Goal: Navigation & Orientation: Find specific page/section

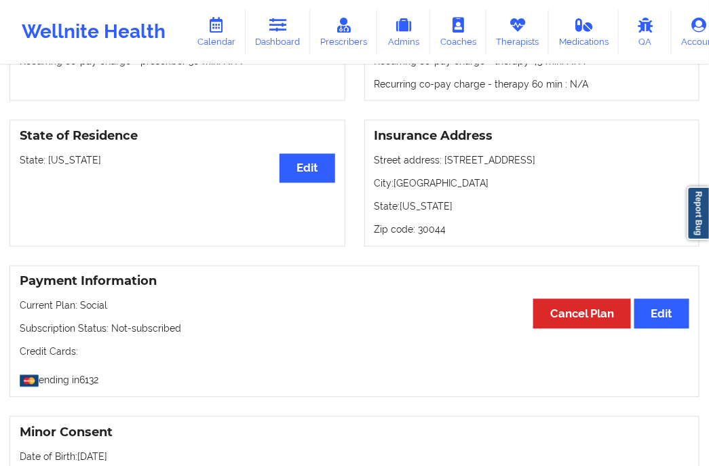
scroll to position [540, 0]
click at [286, 31] on link "Dashboard" at bounding box center [278, 32] width 65 height 45
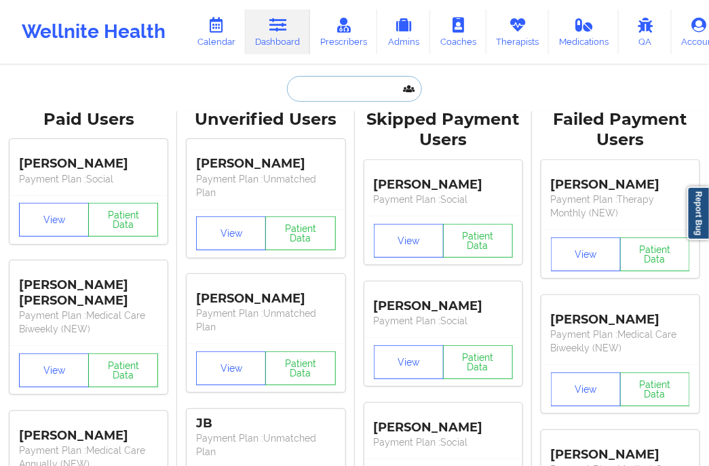
click at [322, 82] on input "text" at bounding box center [354, 89] width 134 height 26
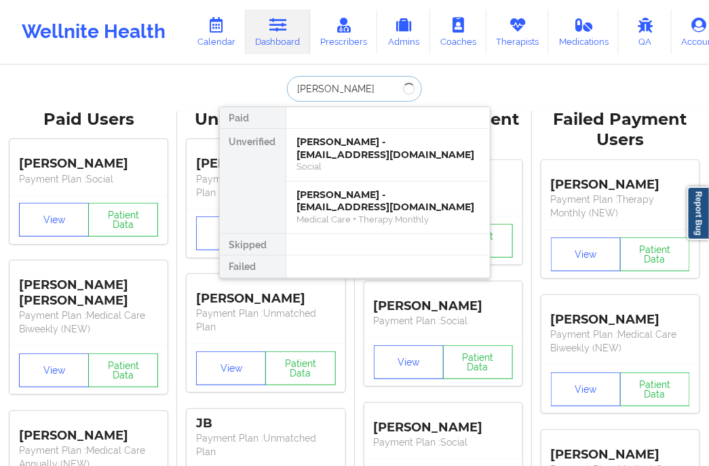
type input "[PERSON_NAME]"
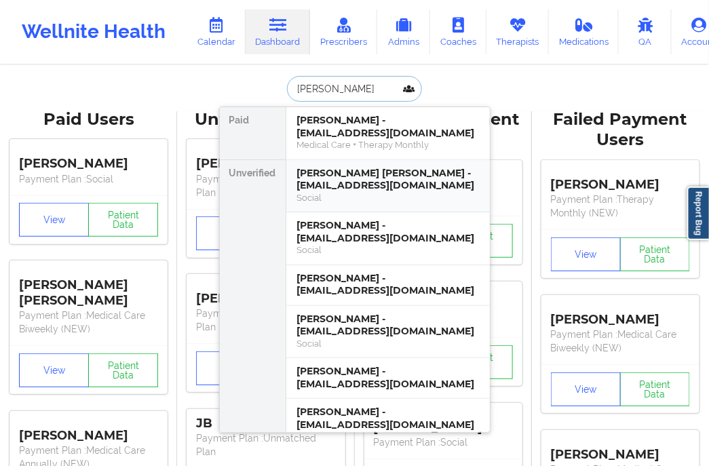
click at [322, 167] on div "[PERSON_NAME] [PERSON_NAME] - [EMAIL_ADDRESS][DOMAIN_NAME]" at bounding box center [388, 179] width 182 height 25
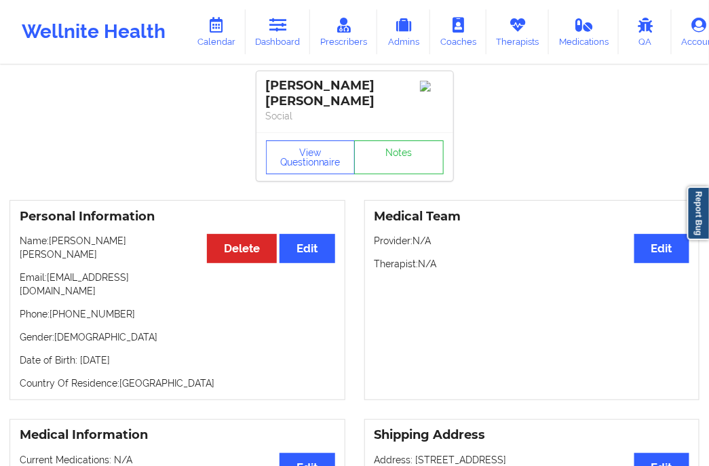
scroll to position [226, 0]
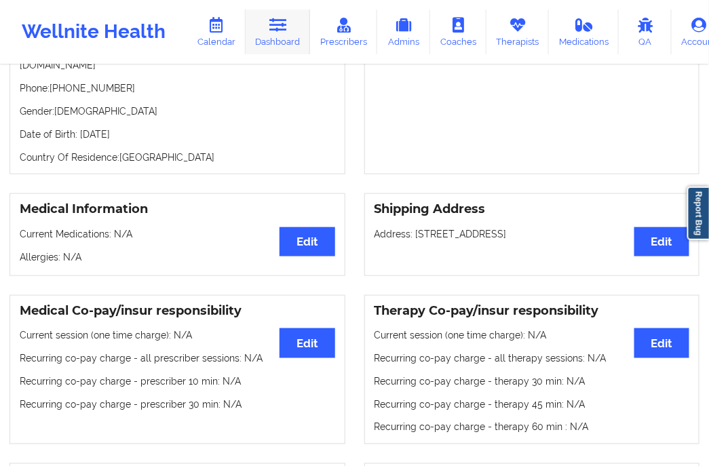
click at [288, 37] on link "Dashboard" at bounding box center [278, 32] width 65 height 45
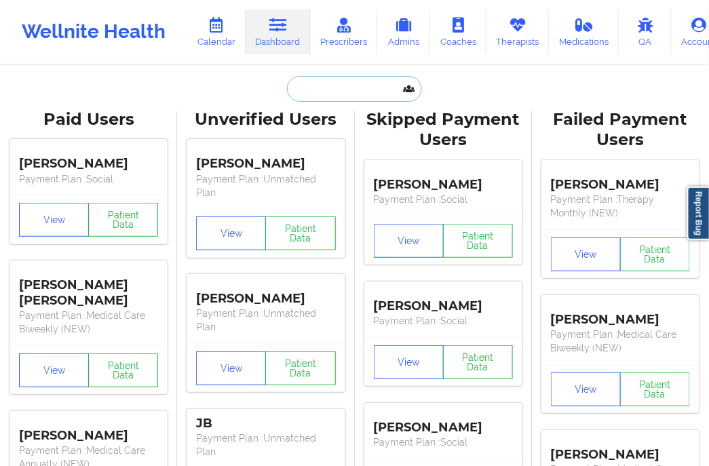
click at [340, 96] on input "text" at bounding box center [354, 89] width 134 height 26
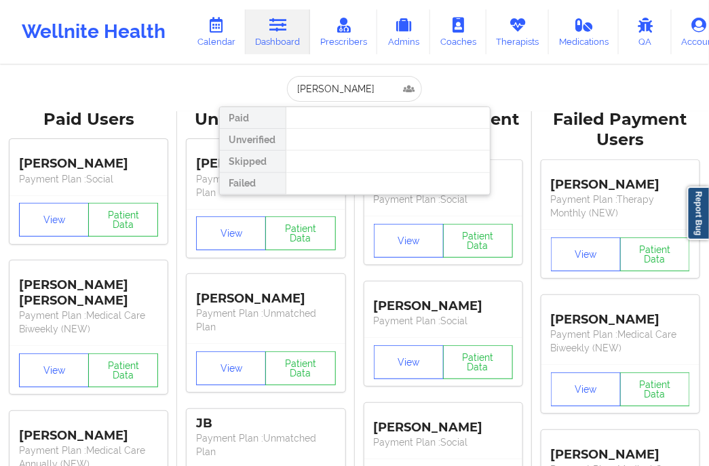
click at [339, 140] on div at bounding box center [388, 140] width 204 height 22
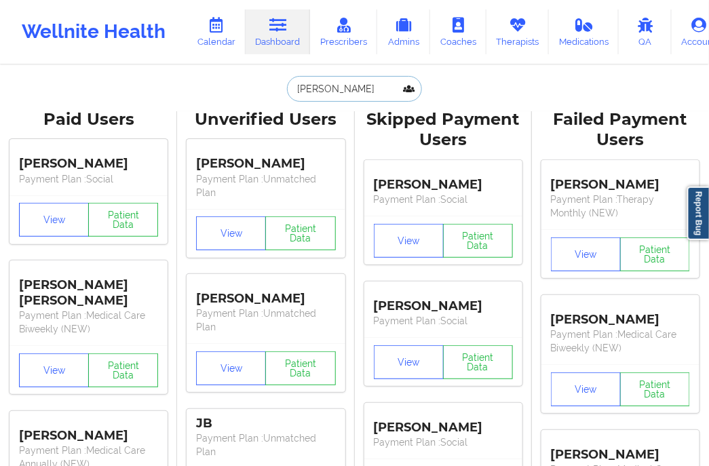
click at [372, 83] on input "[PERSON_NAME]" at bounding box center [354, 89] width 134 height 26
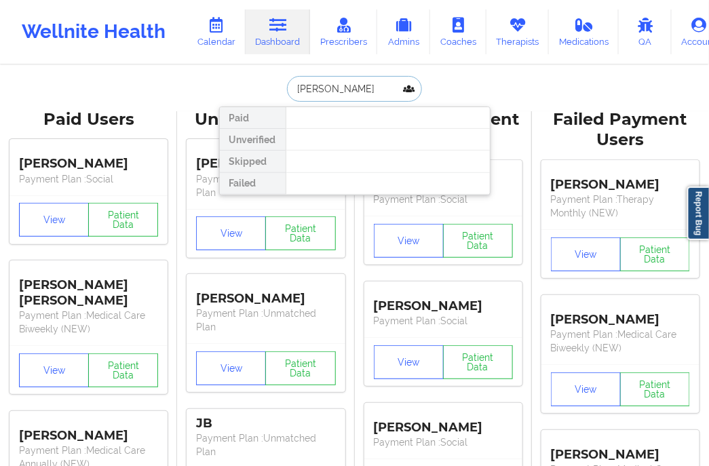
drag, startPoint x: 318, startPoint y: 88, endPoint x: 295, endPoint y: 90, distance: 22.4
click at [295, 90] on input "[PERSON_NAME]" at bounding box center [354, 89] width 134 height 26
type input "TUNIDOR"
drag, startPoint x: 350, startPoint y: 86, endPoint x: 241, endPoint y: 97, distance: 109.9
click at [241, 97] on div "TUNIDOR Paid Unverified Skipped Failed" at bounding box center [354, 89] width 271 height 26
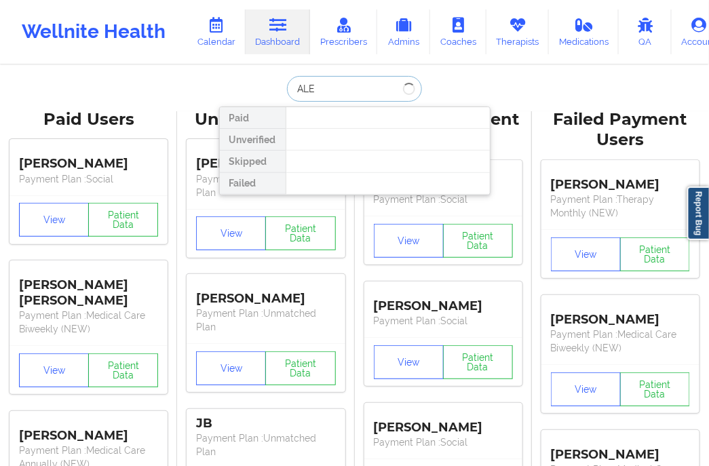
type input "[PERSON_NAME]"
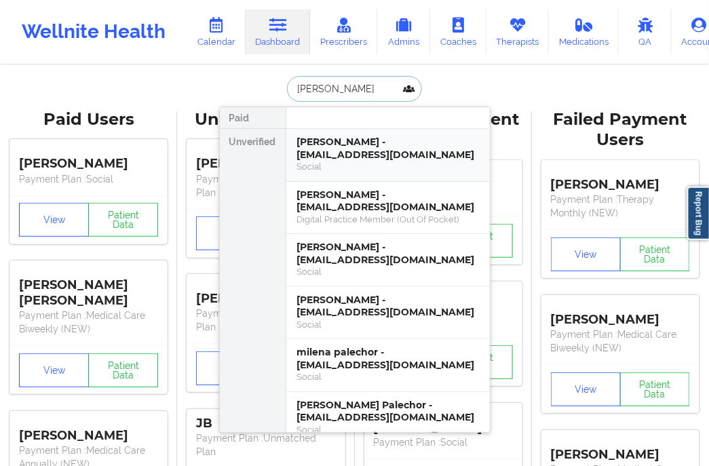
click at [338, 130] on div "[PERSON_NAME] - [EMAIL_ADDRESS][DOMAIN_NAME] Social" at bounding box center [388, 155] width 204 height 53
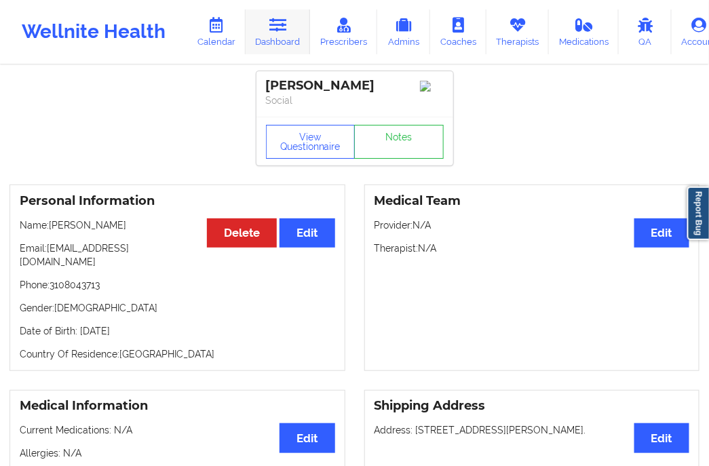
click at [278, 35] on link "Dashboard" at bounding box center [278, 32] width 65 height 45
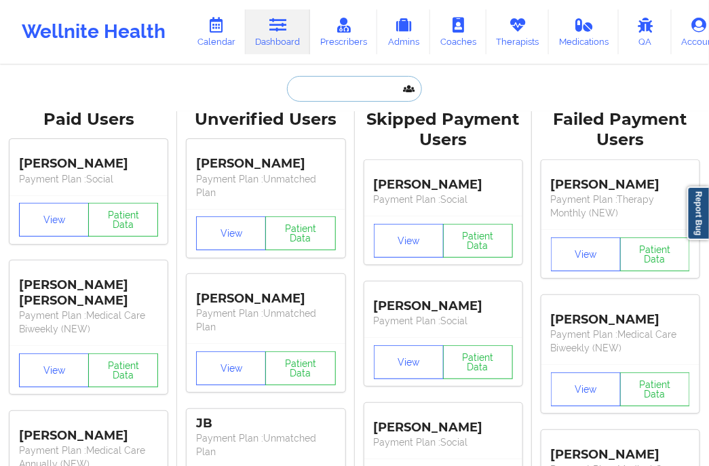
click at [328, 92] on input "text" at bounding box center [354, 89] width 134 height 26
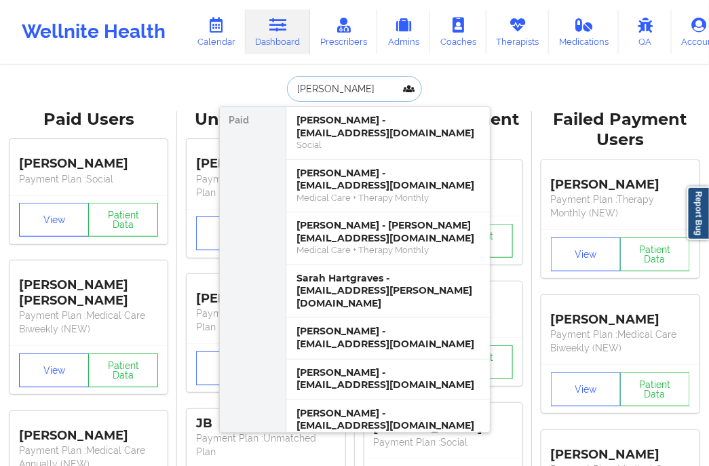
type input "[PERSON_NAME]"
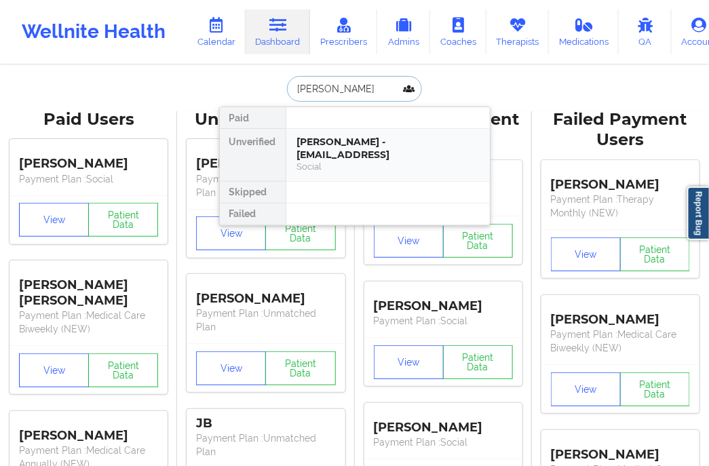
click at [360, 149] on div "[PERSON_NAME] - [EMAIL_ADDRESS]" at bounding box center [388, 148] width 182 height 25
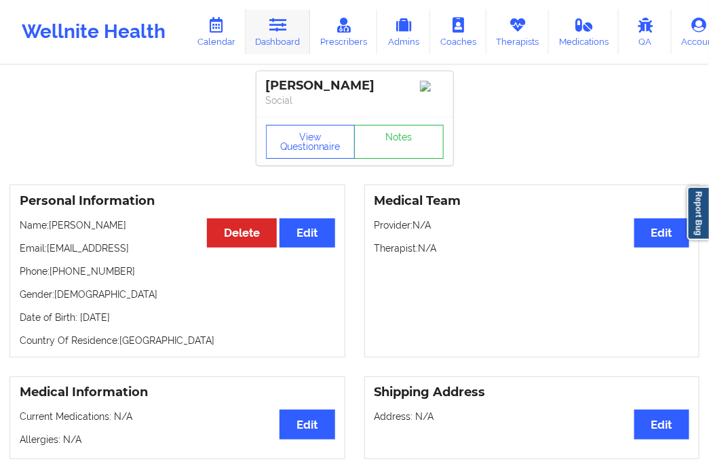
click at [294, 44] on link "Dashboard" at bounding box center [278, 32] width 65 height 45
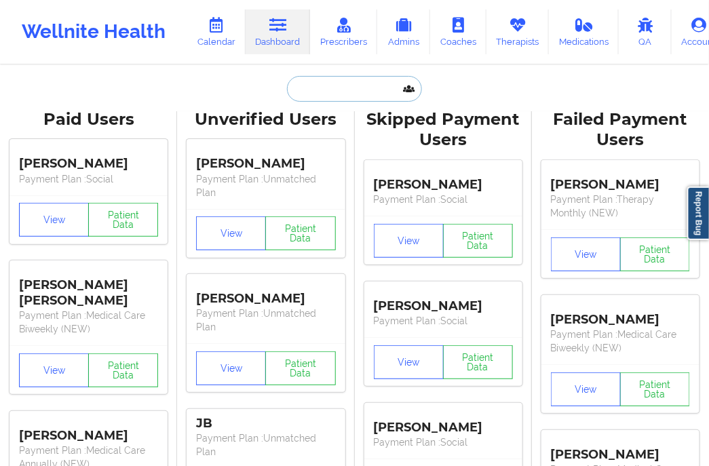
click at [328, 82] on input "text" at bounding box center [354, 89] width 134 height 26
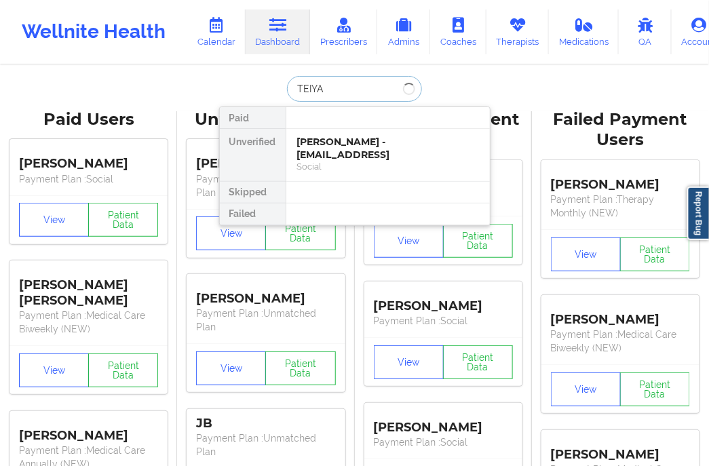
type input "TEIYAH"
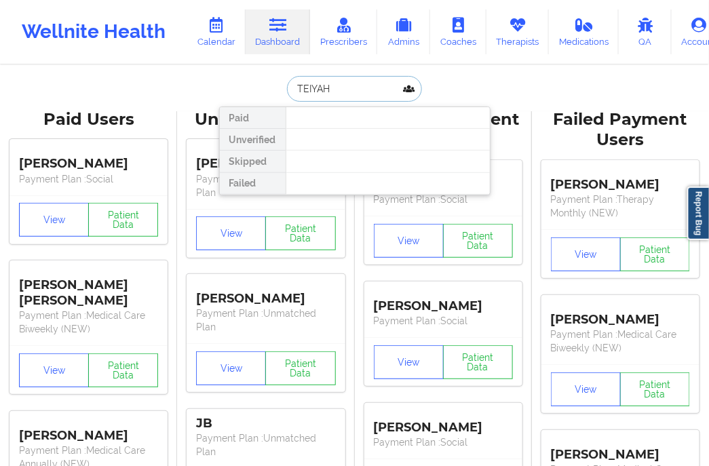
drag, startPoint x: 342, startPoint y: 87, endPoint x: 282, endPoint y: 89, distance: 59.8
click at [282, 89] on div "TEIYAH Paid Unverified Skipped Failed" at bounding box center [354, 89] width 271 height 26
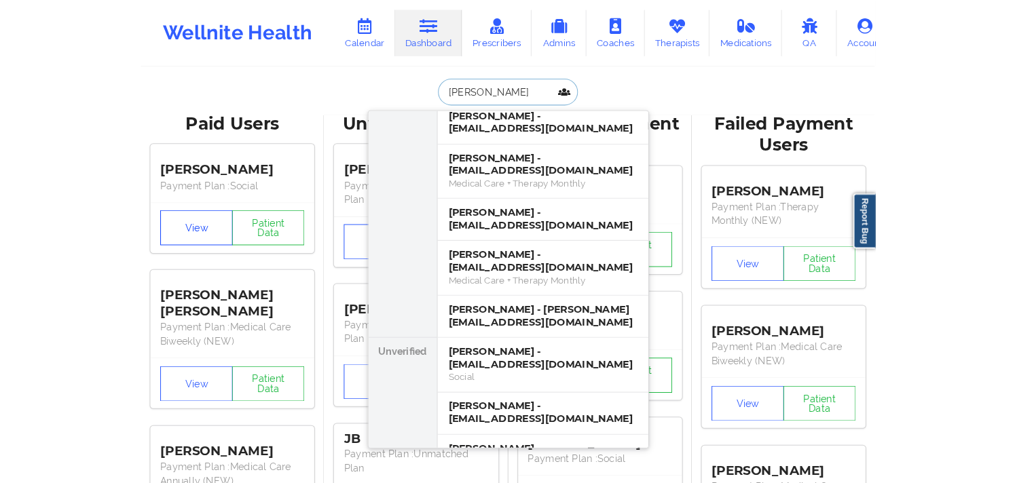
scroll to position [151, 0]
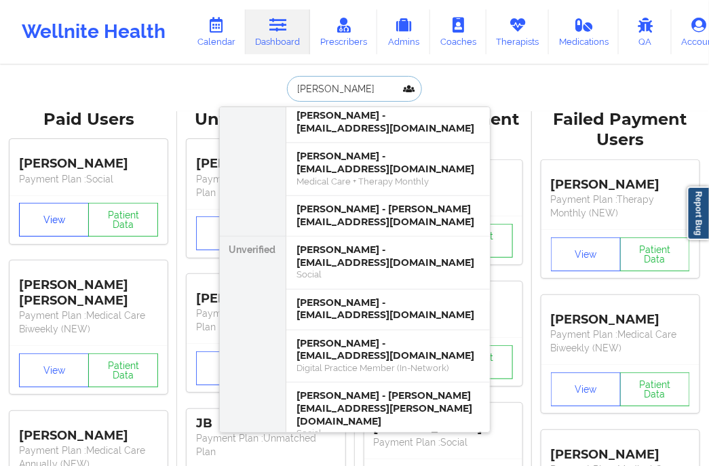
type input "[PERSON_NAME]"
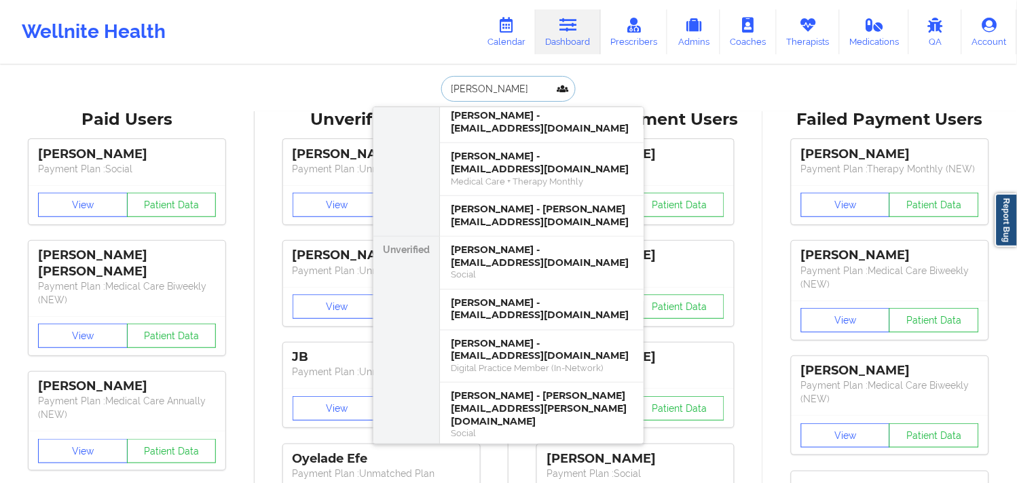
drag, startPoint x: 503, startPoint y: 90, endPoint x: 436, endPoint y: 91, distance: 66.5
click at [436, 91] on div "[PERSON_NAME] Paid [PERSON_NAME] - [EMAIL_ADDRESS][DOMAIN_NAME] Medical Care + …" at bounding box center [508, 89] width 271 height 26
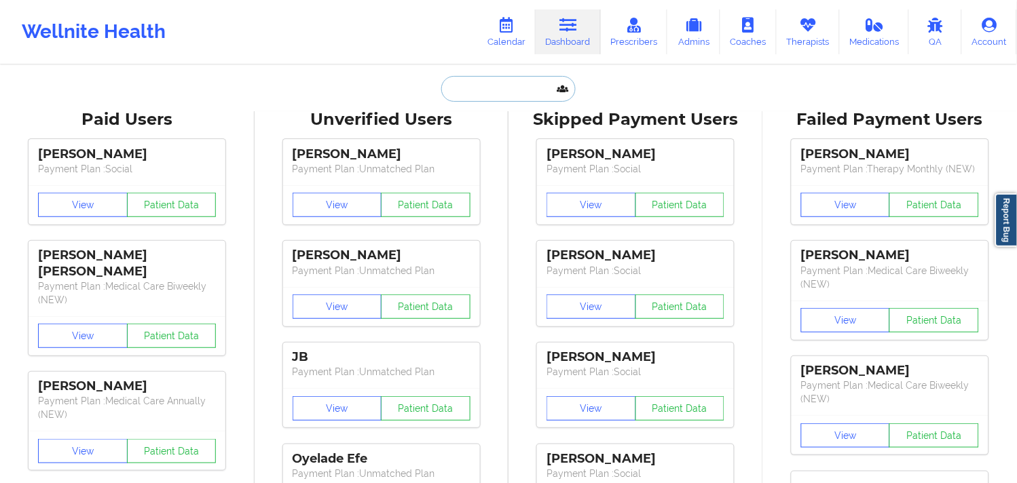
paste input "[EMAIL_ADDRESS][DOMAIN_NAME]"
type input "[EMAIL_ADDRESS][DOMAIN_NAME]"
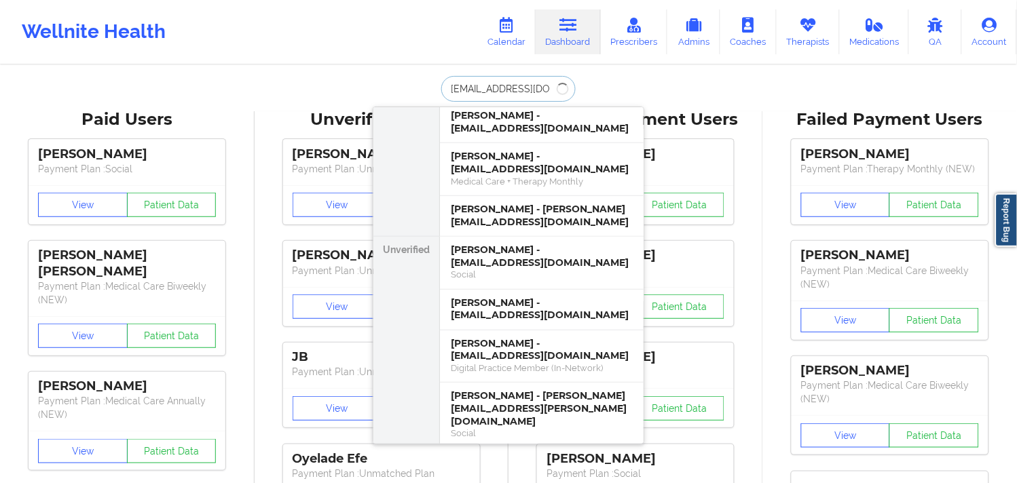
scroll to position [0, 0]
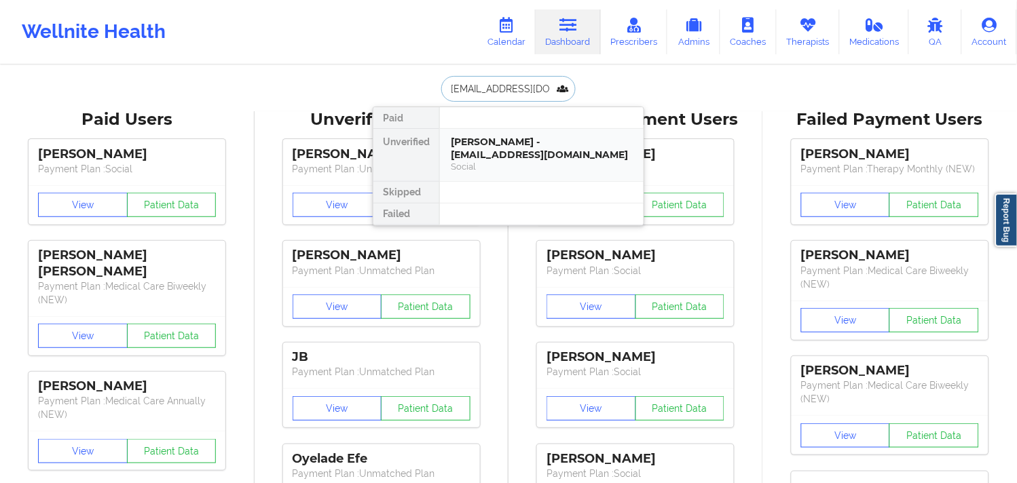
click at [518, 159] on div "[PERSON_NAME] - [EMAIL_ADDRESS][DOMAIN_NAME]" at bounding box center [542, 148] width 182 height 25
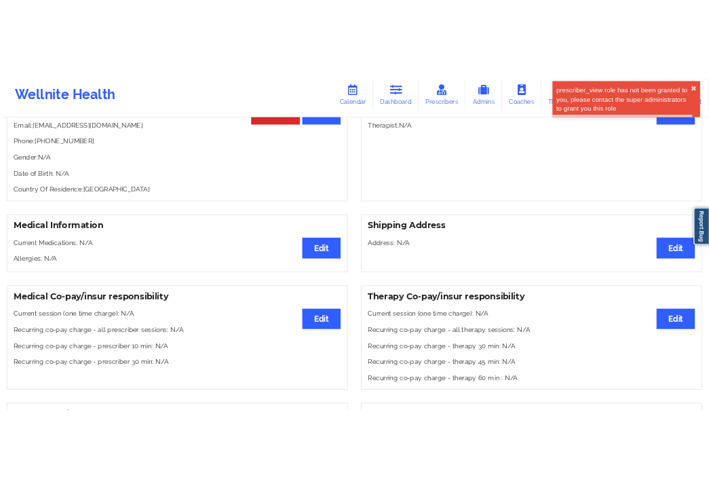
scroll to position [75, 0]
